Goal: Entertainment & Leisure: Consume media (video, audio)

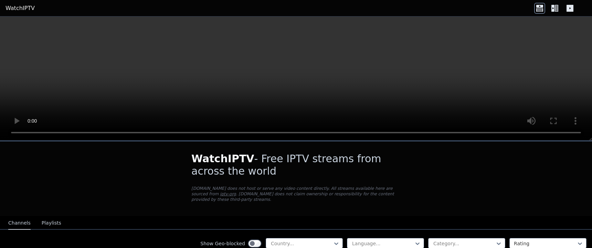
scroll to position [416, 0]
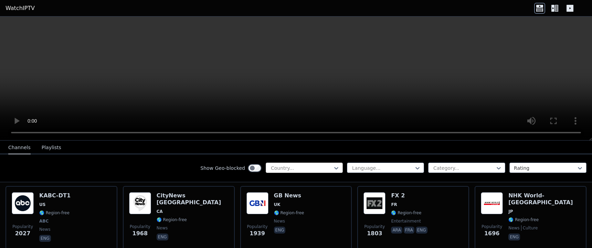
click at [308, 172] on div "Country..." at bounding box center [304, 168] width 77 height 10
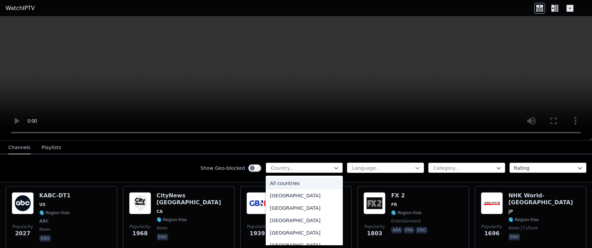
click at [414, 170] on icon at bounding box center [417, 168] width 7 height 7
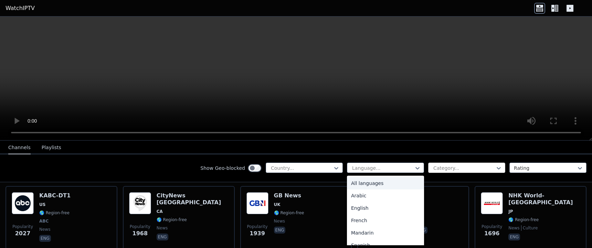
click at [458, 168] on div at bounding box center [464, 168] width 63 height 7
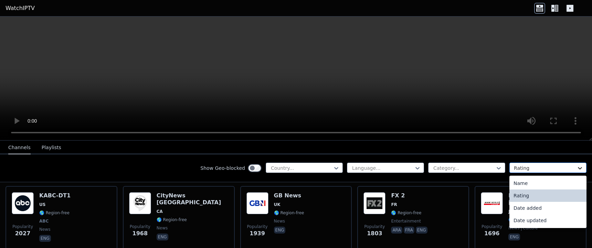
click at [577, 169] on icon at bounding box center [580, 168] width 7 height 7
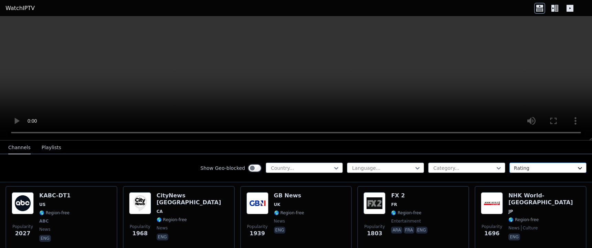
click at [577, 170] on icon at bounding box center [580, 168] width 7 height 7
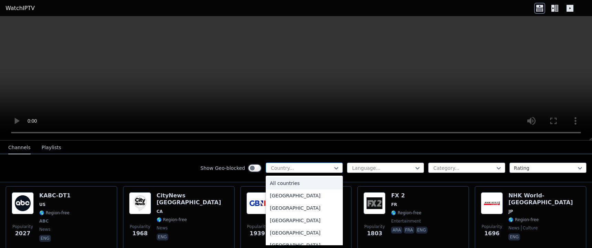
click at [285, 168] on div at bounding box center [301, 168] width 63 height 7
type input "*****"
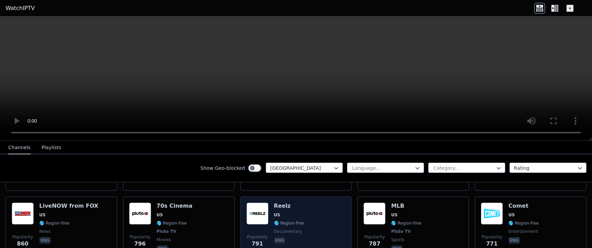
scroll to position [697, 0]
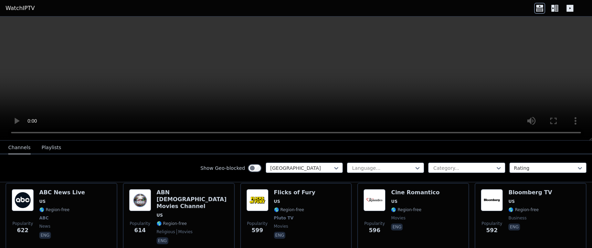
drag, startPoint x: 306, startPoint y: 157, endPoint x: 307, endPoint y: 154, distance: 3.5
click at [307, 154] on div "Show Geo-blocked [GEOGRAPHIC_DATA] Language... Category... Rating" at bounding box center [296, 168] width 592 height 28
drag, startPoint x: 307, startPoint y: 154, endPoint x: 307, endPoint y: 147, distance: 6.9
click at [307, 150] on div "Channels Playlists Show Geo-blocked [GEOGRAPHIC_DATA] Language... Category... R…" at bounding box center [296, 161] width 592 height 42
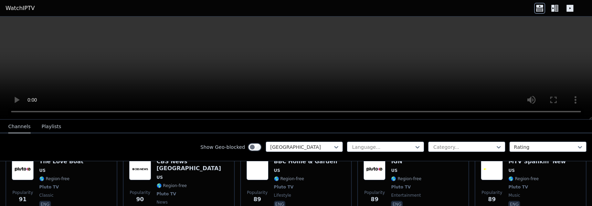
scroll to position [225, 0]
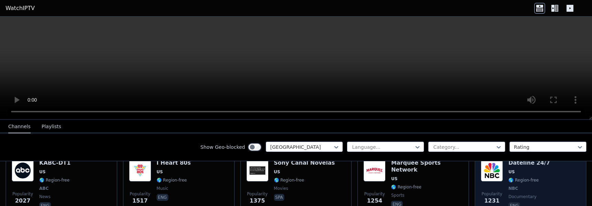
click at [533, 171] on span "US" at bounding box center [530, 172] width 42 height 6
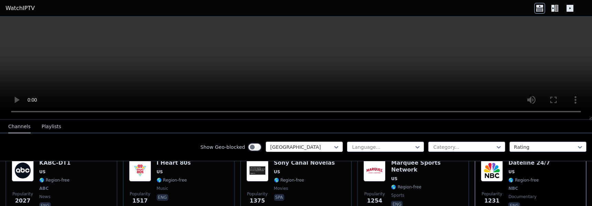
click at [318, 147] on div at bounding box center [301, 147] width 63 height 7
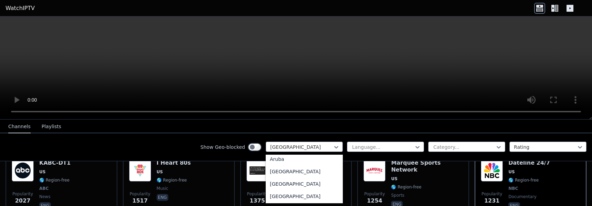
scroll to position [0, 0]
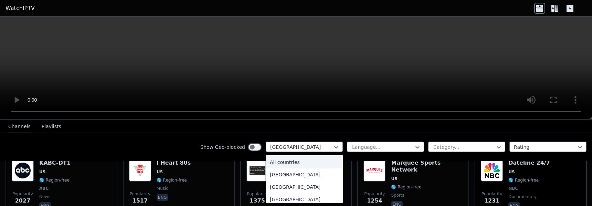
click at [289, 161] on div "All countries" at bounding box center [304, 162] width 77 height 12
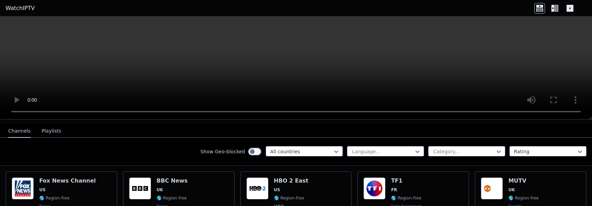
click at [51, 133] on button "Playlists" at bounding box center [52, 131] width 20 height 13
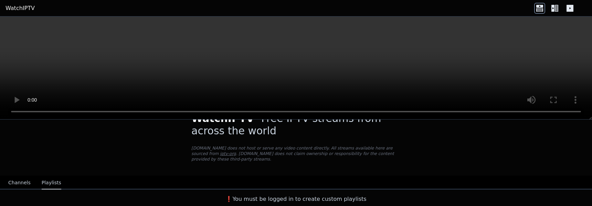
click at [14, 182] on button "Channels" at bounding box center [19, 182] width 22 height 13
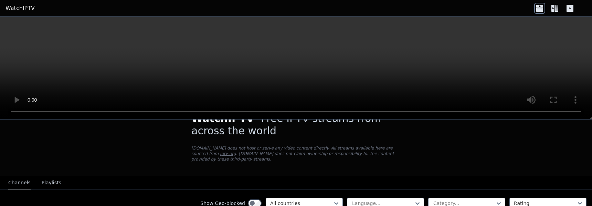
click at [21, 182] on button "Channels" at bounding box center [19, 182] width 22 height 13
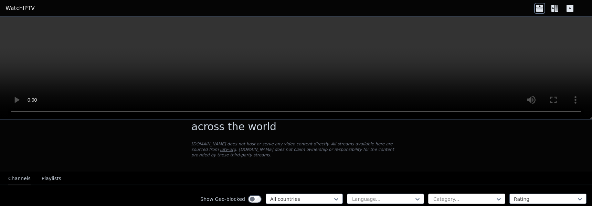
click at [482, 198] on div at bounding box center [464, 199] width 63 height 7
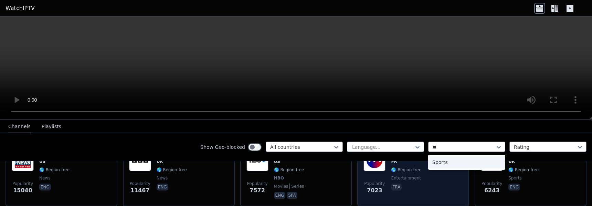
type input "***"
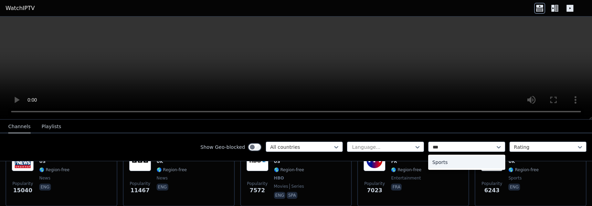
click at [444, 161] on div "Sports" at bounding box center [466, 162] width 77 height 12
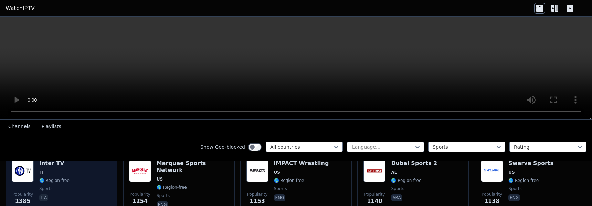
scroll to position [219, 0]
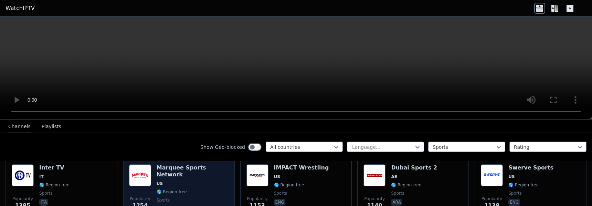
click at [209, 189] on span "🌎 Region-free" at bounding box center [193, 192] width 72 height 6
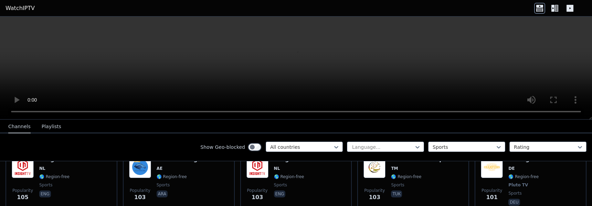
scroll to position [1378, 0]
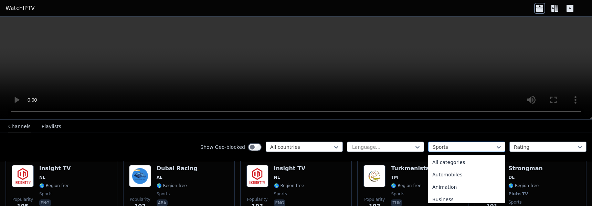
click at [436, 145] on div at bounding box center [464, 147] width 63 height 7
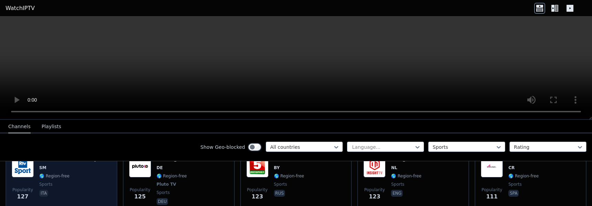
scroll to position [1247, 0]
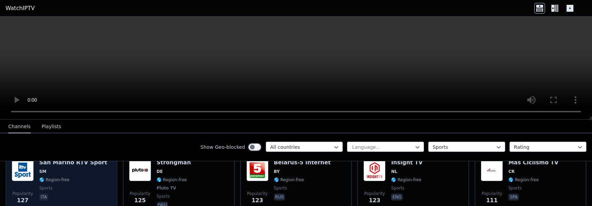
click at [59, 178] on span "🌎 Region-free" at bounding box center [54, 180] width 30 height 6
click at [68, 167] on div "San Marino RTV Sport SM 🌎 Region-free sports ita" at bounding box center [73, 184] width 68 height 51
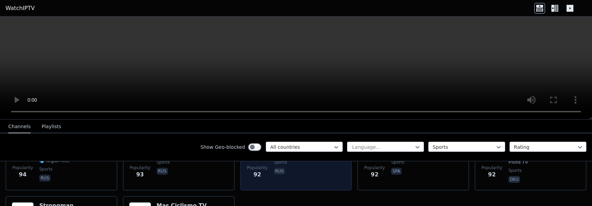
scroll to position [1577, 0]
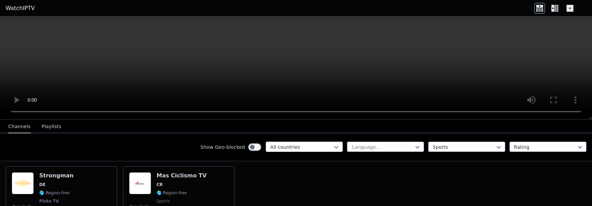
click at [285, 147] on div at bounding box center [301, 147] width 63 height 7
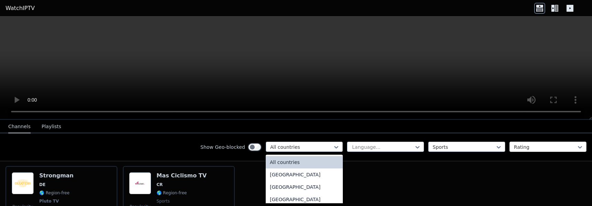
click at [519, 150] on div at bounding box center [545, 147] width 63 height 7
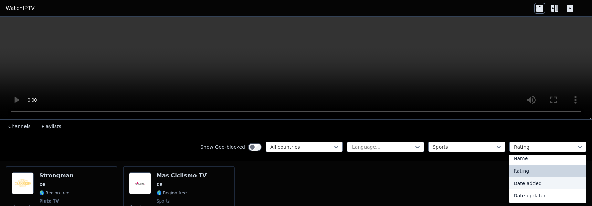
scroll to position [0, 0]
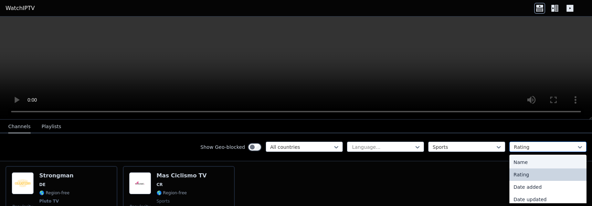
click at [514, 149] on div at bounding box center [545, 147] width 63 height 7
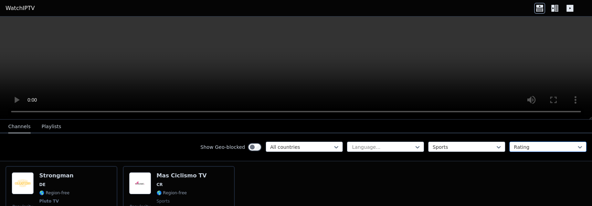
click at [514, 149] on div at bounding box center [545, 147] width 63 height 7
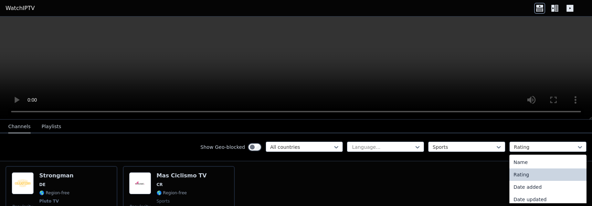
click at [518, 174] on div "Rating" at bounding box center [548, 174] width 77 height 12
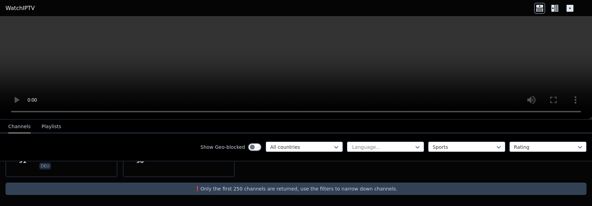
scroll to position [1595, 0]
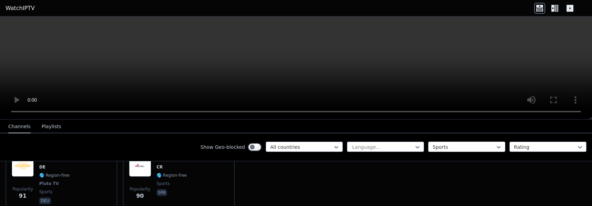
click at [478, 145] on div at bounding box center [464, 147] width 63 height 7
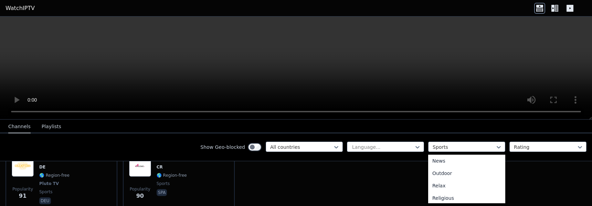
scroll to position [0, 0]
click at [441, 166] on div "All categories" at bounding box center [466, 162] width 77 height 12
